Goal: Task Accomplishment & Management: Manage account settings

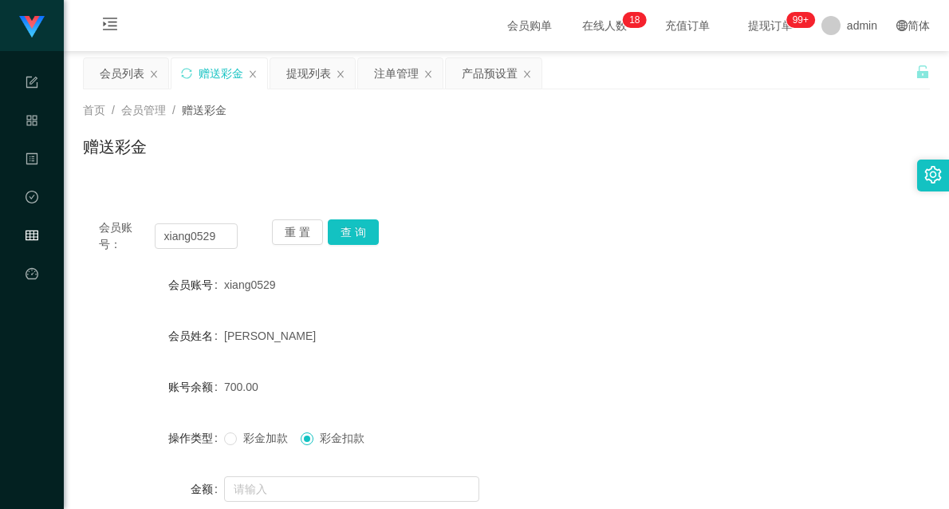
click at [311, 76] on div "提现列表" at bounding box center [308, 73] width 45 height 30
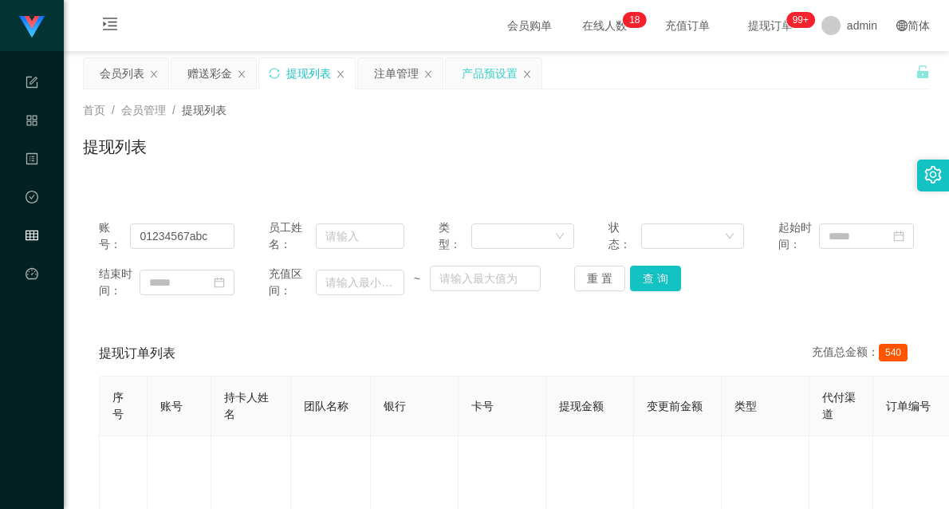
click at [499, 74] on div "产品预设置" at bounding box center [490, 73] width 56 height 30
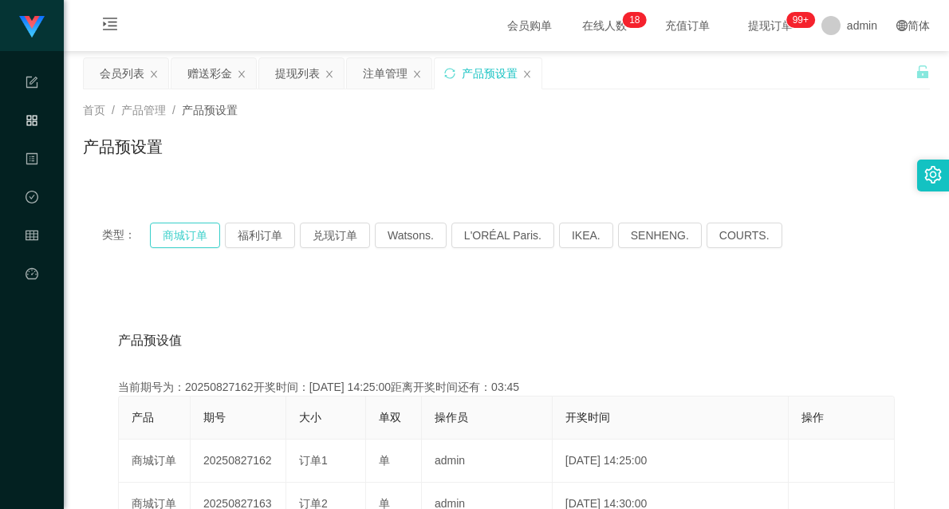
click at [198, 238] on button "商城订单" at bounding box center [185, 236] width 70 height 26
click at [205, 74] on div "赠送彩金" at bounding box center [209, 73] width 45 height 30
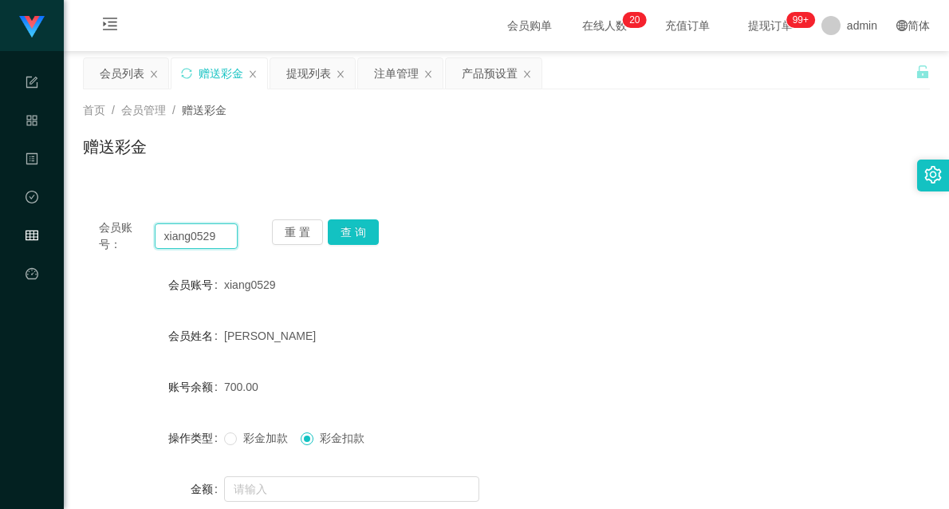
click at [187, 242] on input "xiang0529" at bounding box center [196, 236] width 83 height 26
type input "81359033"
click at [363, 230] on button "查 询" at bounding box center [353, 232] width 51 height 26
click at [346, 232] on button "查 询" at bounding box center [353, 232] width 51 height 26
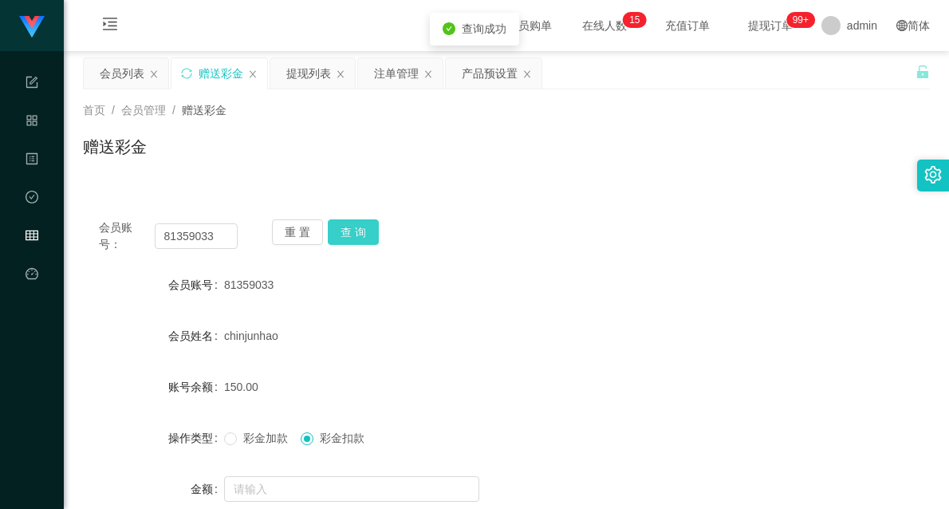
click at [362, 227] on button "查 询" at bounding box center [353, 232] width 51 height 26
click at [196, 239] on input "81359033" at bounding box center [196, 236] width 83 height 26
drag, startPoint x: 120, startPoint y: 77, endPoint x: 128, endPoint y: 80, distance: 8.6
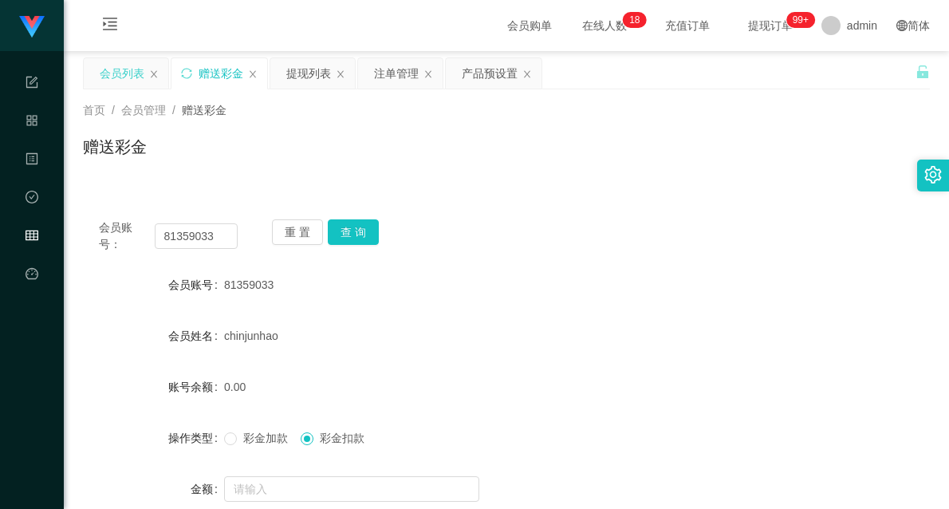
click at [120, 77] on div "会员列表" at bounding box center [122, 73] width 45 height 30
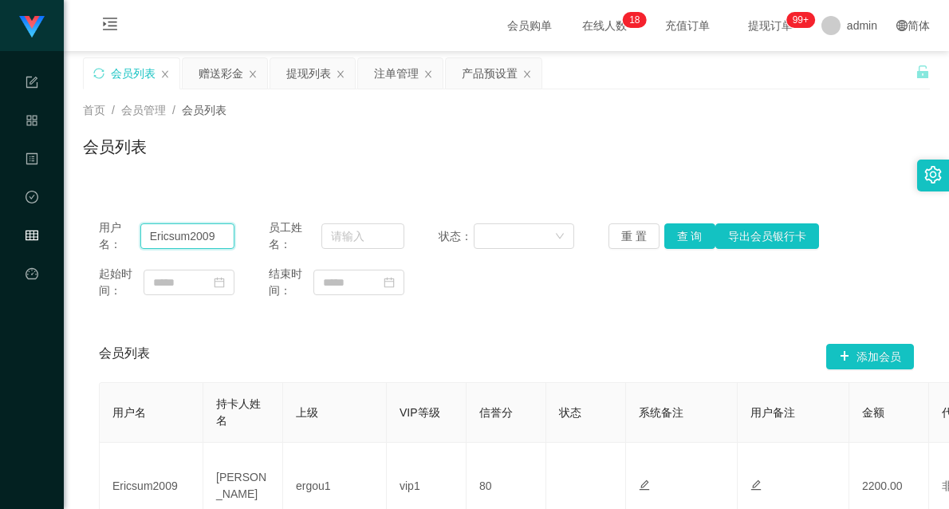
click at [187, 239] on input "Ericsum2009" at bounding box center [187, 236] width 95 height 26
paste input "81359033"
type input "81359033"
click at [684, 240] on button "查 询" at bounding box center [689, 236] width 51 height 26
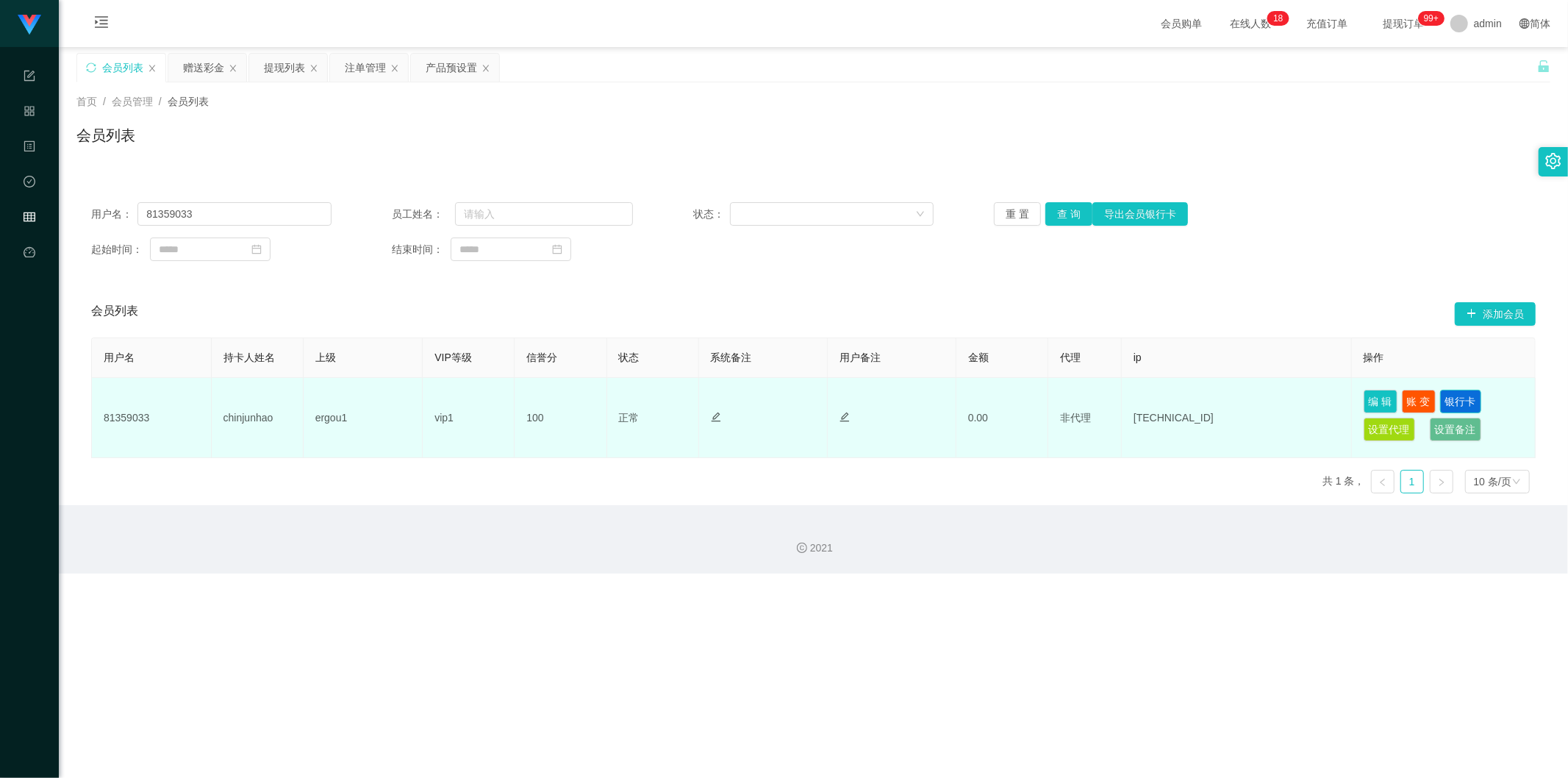
click at [874, 400] on button "银行卡" at bounding box center [1461, 402] width 41 height 24
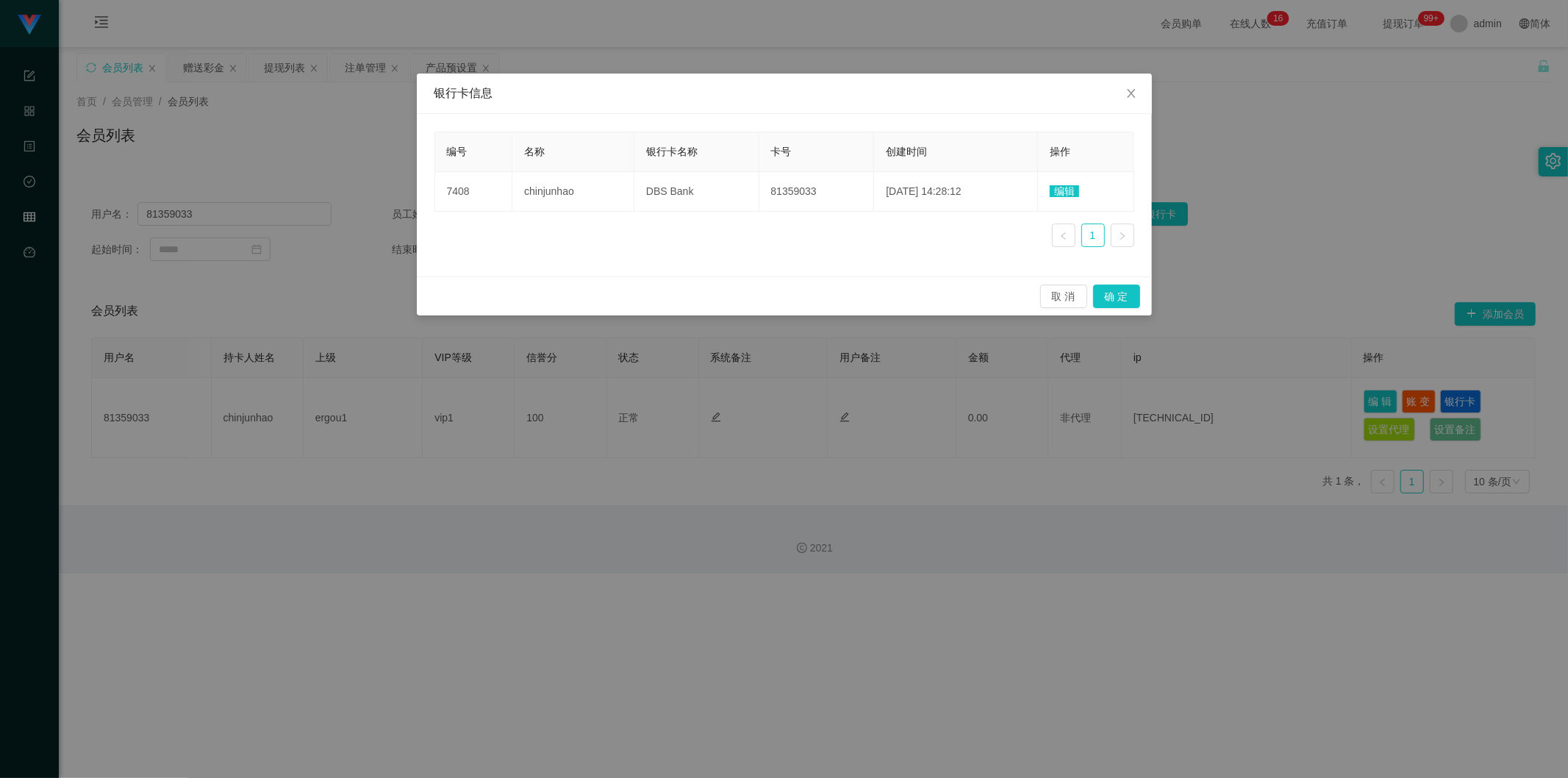
click at [722, 246] on div "编号 名称 银行卡名称 卡号 创建时间 操作 7408 chinjunhao DBS Bank 81359033 [DATE] 14:28:12 编辑 1" at bounding box center [784, 195] width 700 height 127
click at [874, 90] on icon "图标: close" at bounding box center [1131, 93] width 12 height 12
